Goal: Task Accomplishment & Management: Use online tool/utility

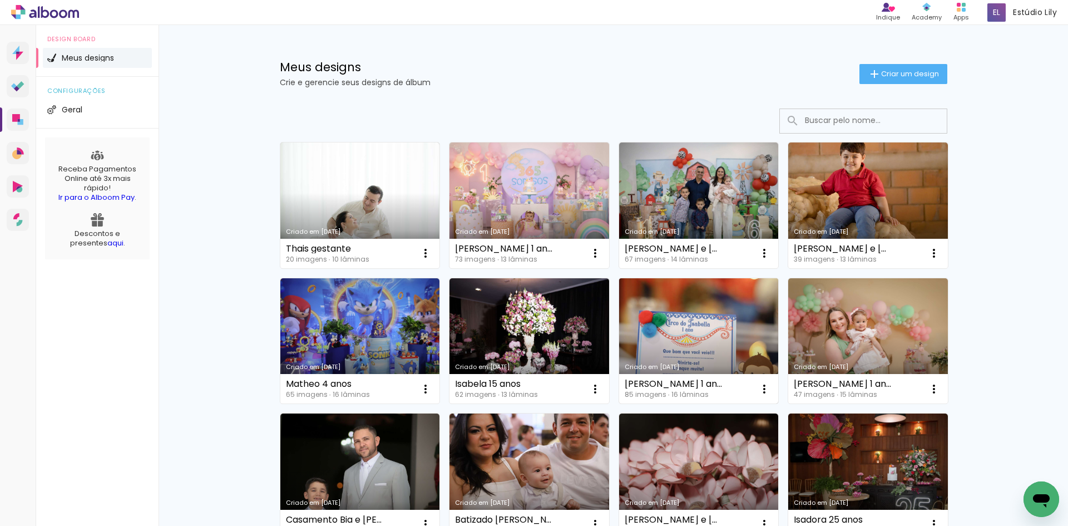
click at [714, 335] on link "Criado em [DATE]" at bounding box center [699, 341] width 160 height 126
